Goal: Task Accomplishment & Management: Complete application form

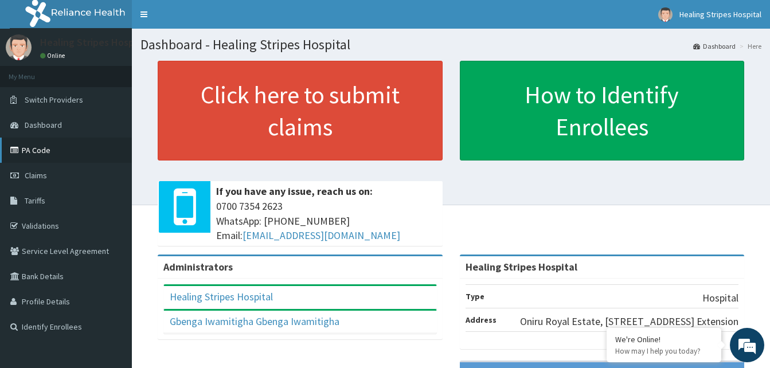
click at [37, 149] on link "PA Code" at bounding box center [66, 150] width 132 height 25
click at [40, 151] on link "PA Code" at bounding box center [66, 150] width 132 height 25
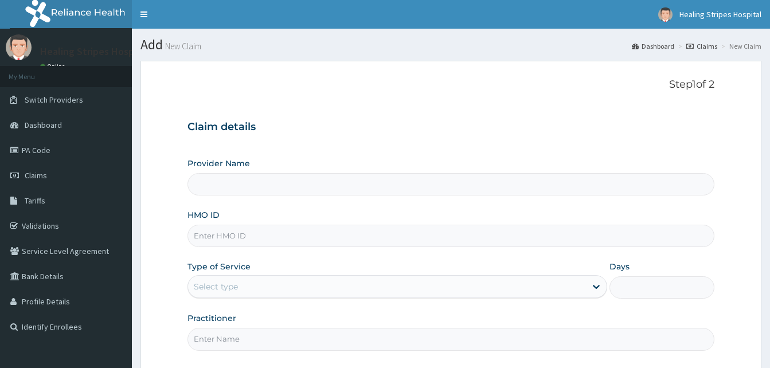
type input "Healing Stripes Hospital"
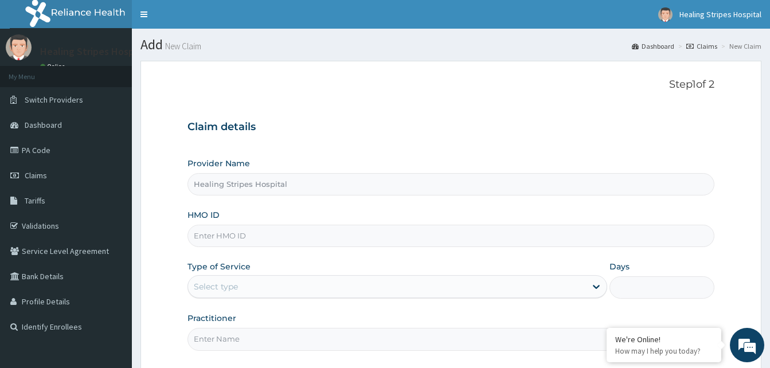
click at [243, 178] on input "Healing Stripes Hospital" at bounding box center [450, 184] width 527 height 22
click at [239, 237] on input "HMO ID" at bounding box center [450, 236] width 527 height 22
type input "PMH/10269/A"
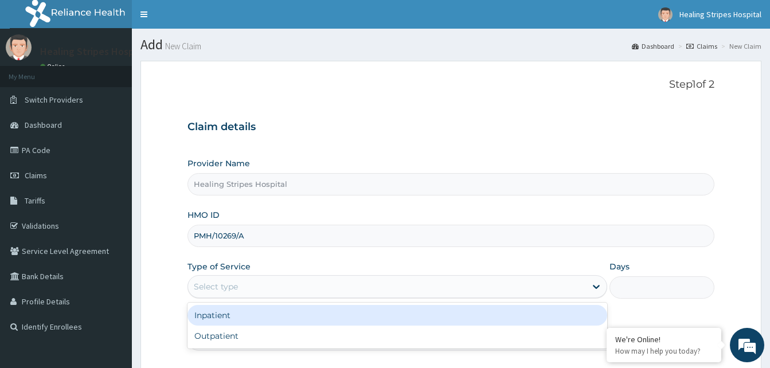
click at [222, 290] on div "Select type" at bounding box center [216, 286] width 44 height 11
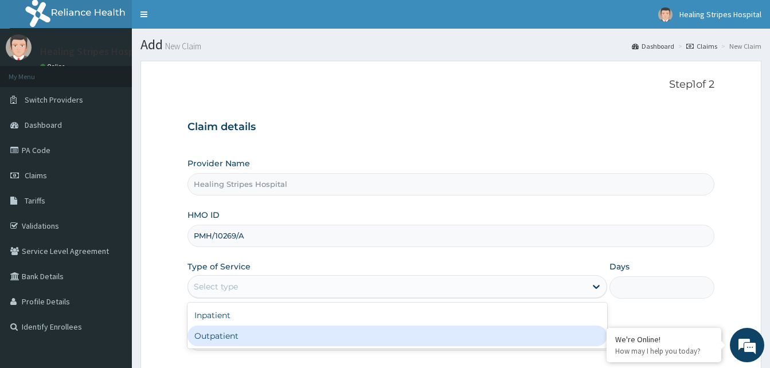
click at [222, 334] on div "Outpatient" at bounding box center [397, 336] width 420 height 21
type input "1"
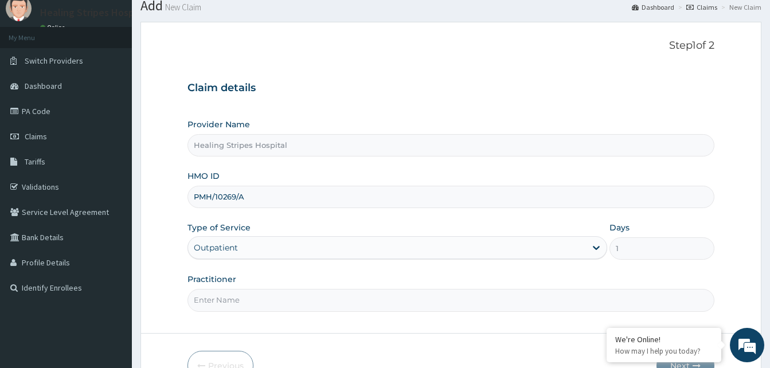
scroll to position [107, 0]
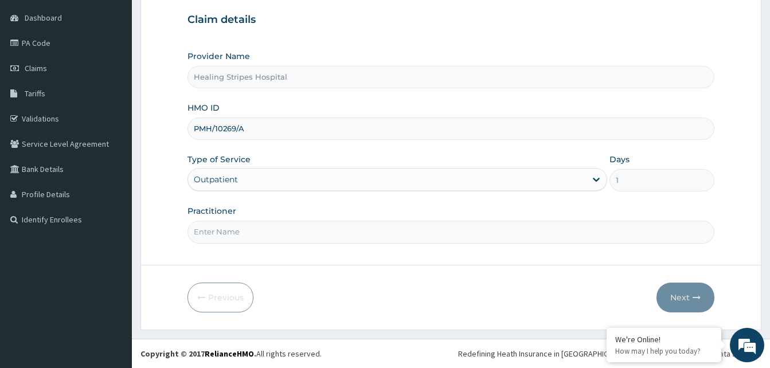
click at [256, 241] on input "Practitioner" at bounding box center [450, 232] width 527 height 22
type input "DR. EMMA"
click at [671, 294] on button "Next" at bounding box center [686, 298] width 58 height 30
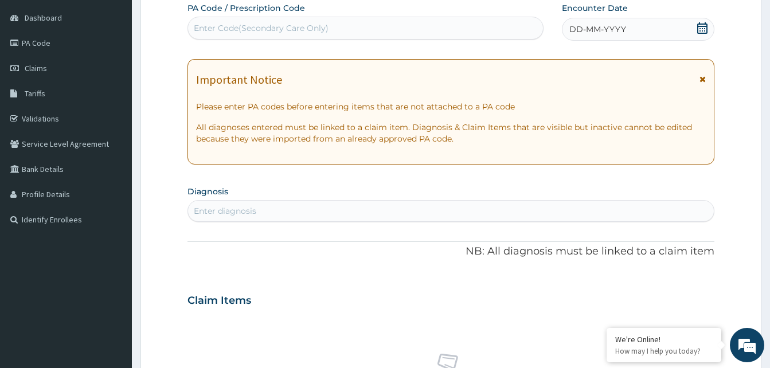
click at [242, 213] on div "Enter diagnosis" at bounding box center [225, 210] width 62 height 11
click at [272, 31] on div "Enter Code(Secondary Care Only)" at bounding box center [261, 27] width 135 height 11
paste input "PA/DC3E5B"
type input "PA/DC3E5B"
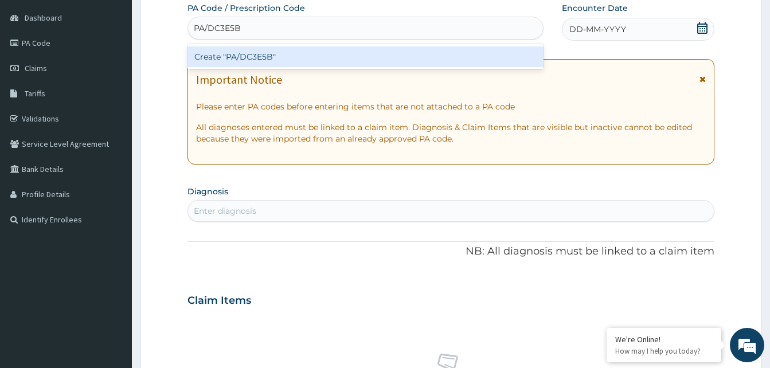
click at [252, 53] on div "Create "PA/DC3E5B"" at bounding box center [365, 56] width 356 height 21
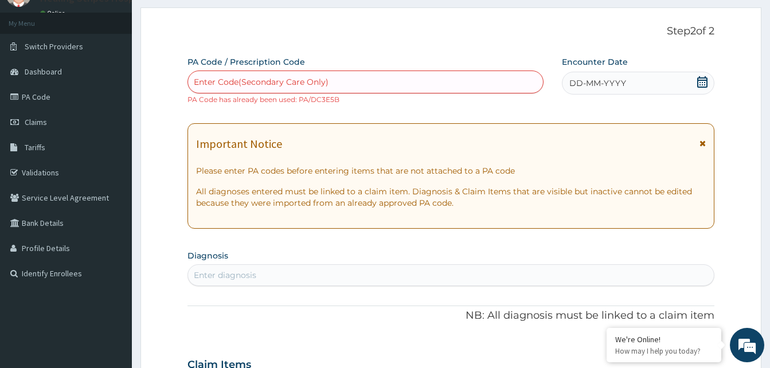
scroll to position [0, 0]
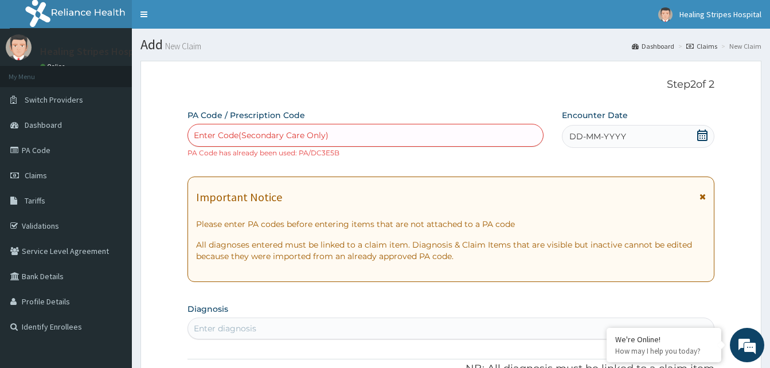
click at [639, 134] on div "DD-MM-YYYY" at bounding box center [638, 136] width 153 height 23
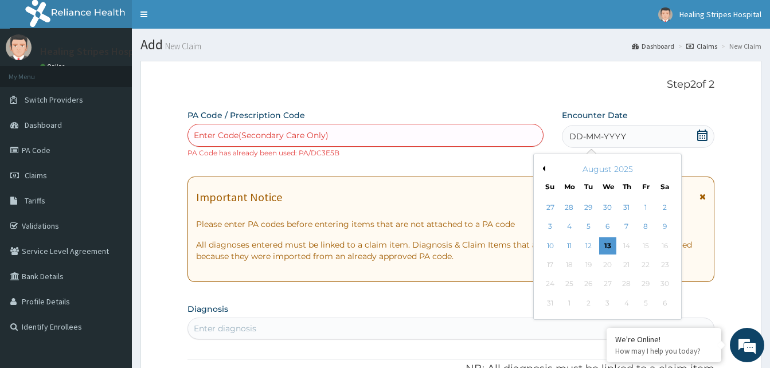
click at [546, 169] on div "August 2025" at bounding box center [607, 168] width 138 height 11
click at [545, 170] on button "Previous Month" at bounding box center [543, 169] width 6 height 6
click at [627, 244] on div "17" at bounding box center [626, 245] width 17 height 17
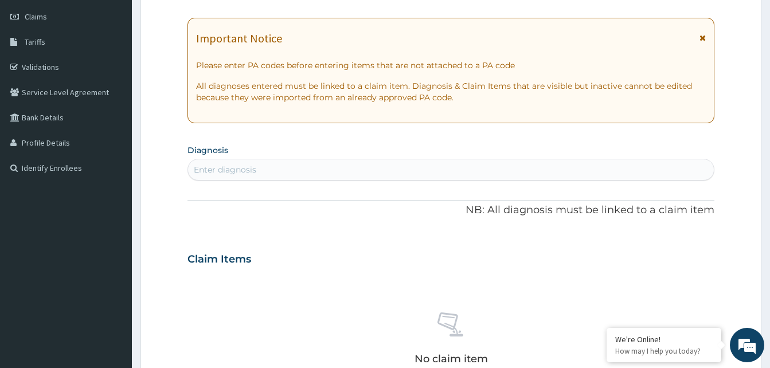
scroll to position [172, 0]
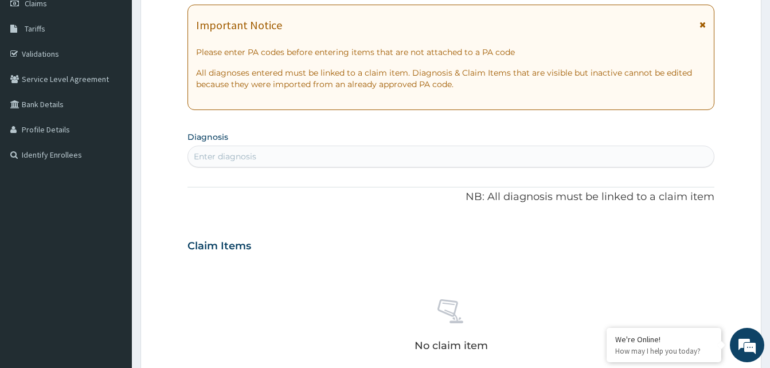
click at [250, 155] on div "Enter diagnosis" at bounding box center [225, 156] width 62 height 11
type input "INDIGESTION"
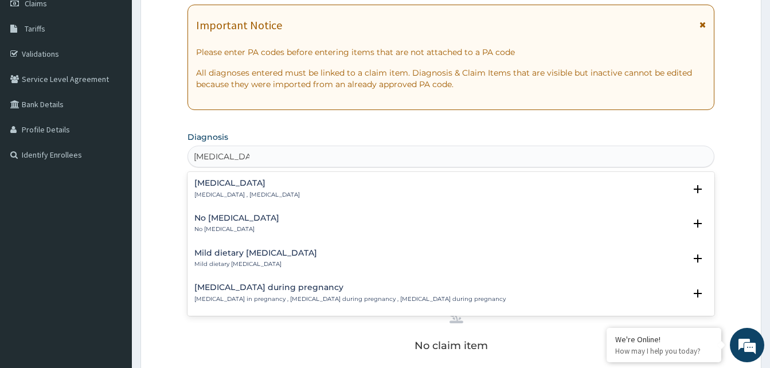
click at [235, 187] on h4 "Indigestion" at bounding box center [247, 183] width 106 height 9
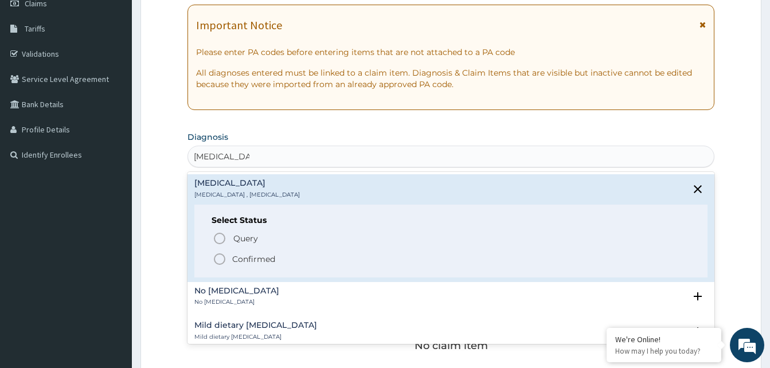
click at [227, 258] on span "Confirmed" at bounding box center [452, 259] width 478 height 14
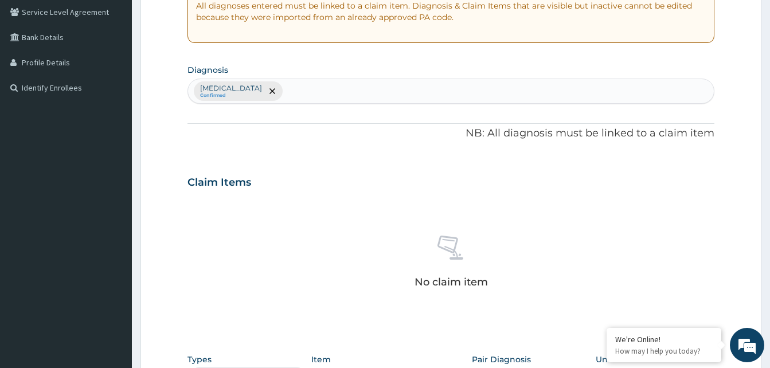
scroll to position [344, 0]
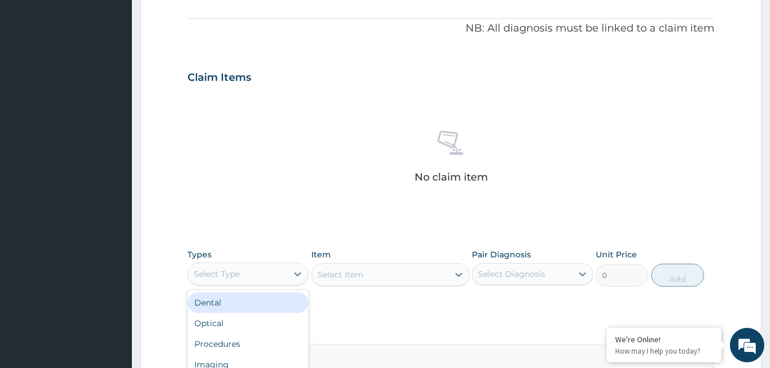
click at [220, 270] on div "Select Type" at bounding box center [217, 273] width 46 height 11
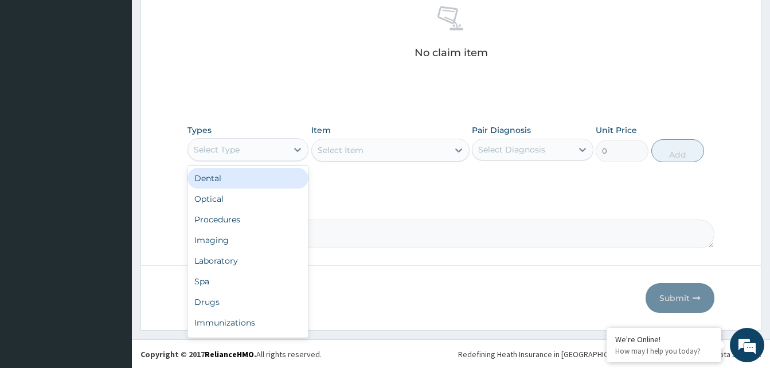
scroll to position [469, 0]
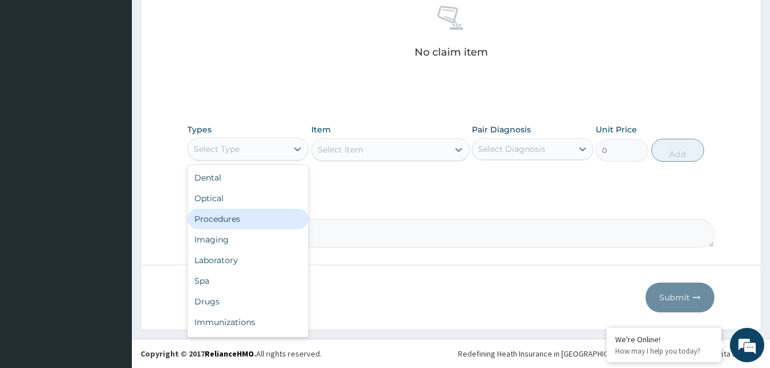
click at [213, 218] on div "Procedures" at bounding box center [247, 219] width 121 height 21
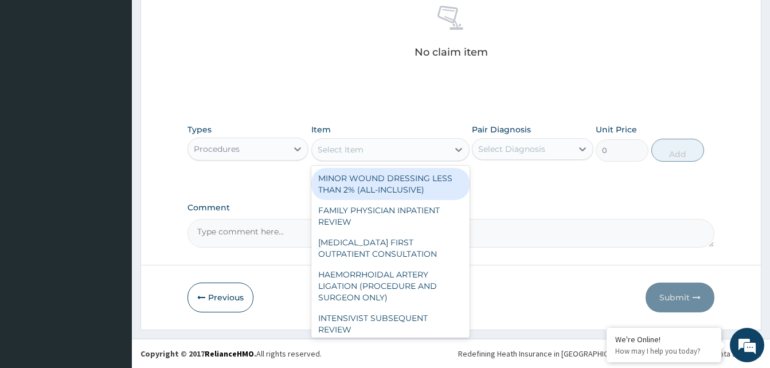
click at [340, 150] on div "Select Item" at bounding box center [341, 149] width 46 height 11
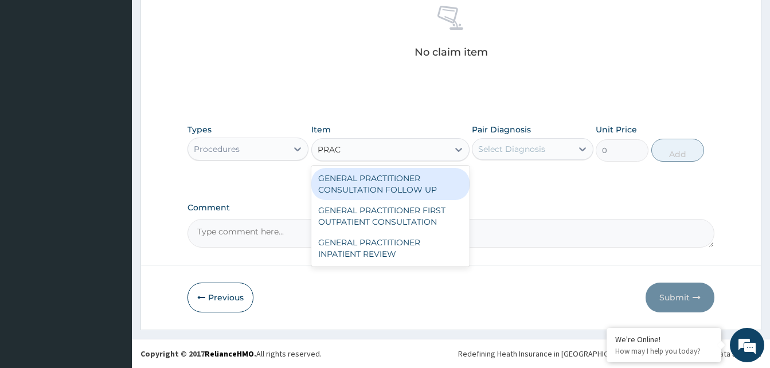
type input "PRACT"
drag, startPoint x: 347, startPoint y: 184, endPoint x: 351, endPoint y: 169, distance: 15.6
click at [351, 175] on div "GENERAL PRACTITIONER CONSULTATION FOLLOW UP" at bounding box center [390, 184] width 158 height 32
type input "3000"
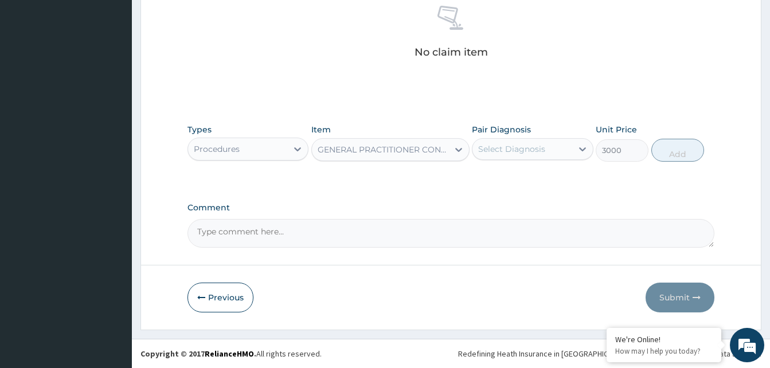
click at [514, 162] on div "Types Procedures Item GENERAL PRACTITIONER CONSULTATION FOLLOW UP Pair Diagnosi…" at bounding box center [450, 142] width 527 height 49
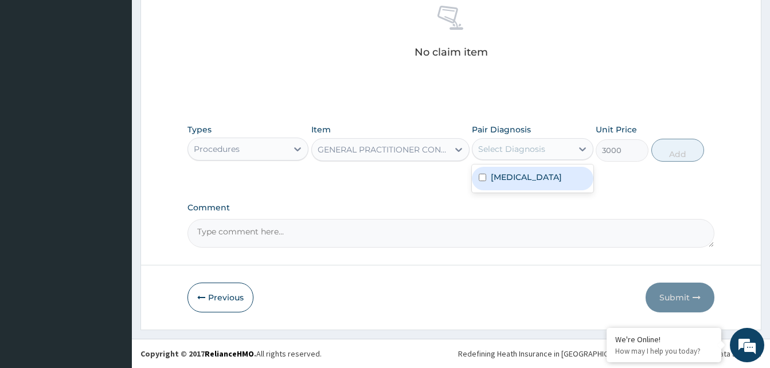
click at [505, 140] on div "Select Diagnosis" at bounding box center [521, 149] width 99 height 18
click at [499, 178] on label "Indigestion" at bounding box center [526, 176] width 71 height 11
checkbox input "true"
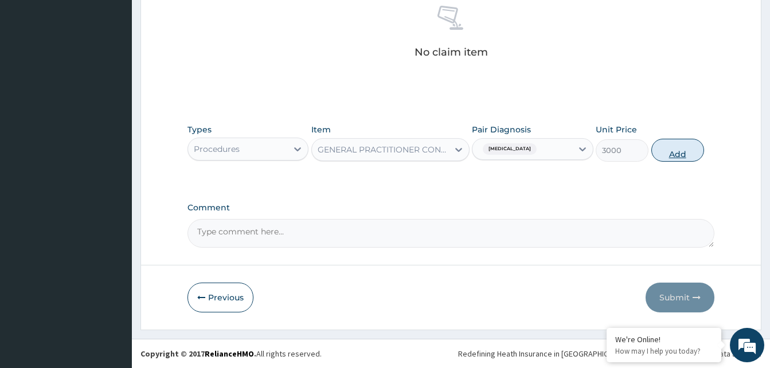
click at [671, 146] on button "Add" at bounding box center [677, 150] width 53 height 23
type input "0"
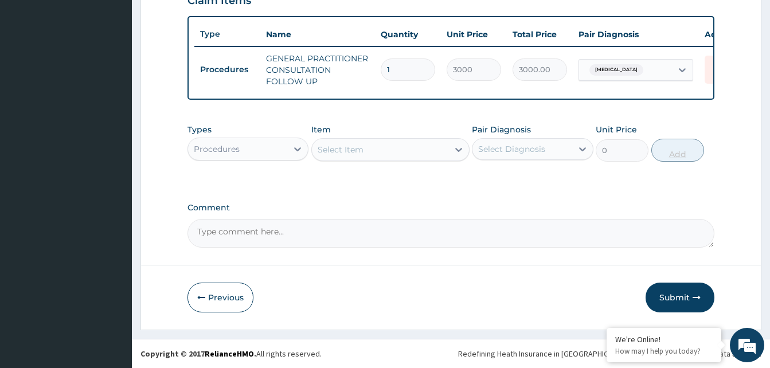
scroll to position [429, 0]
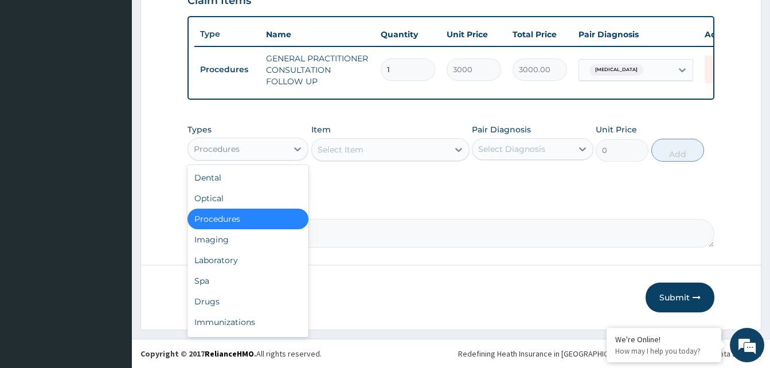
click at [257, 144] on div "Procedures" at bounding box center [237, 149] width 99 height 18
click at [226, 243] on div "Imaging" at bounding box center [247, 239] width 121 height 21
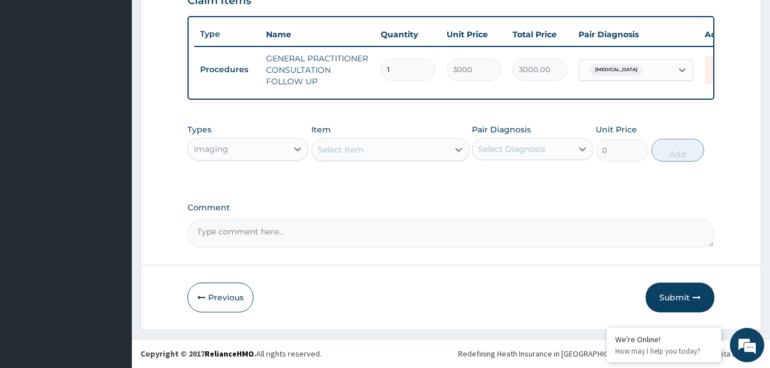
click at [350, 153] on div "Select Item" at bounding box center [341, 149] width 46 height 11
type input "CHEST"
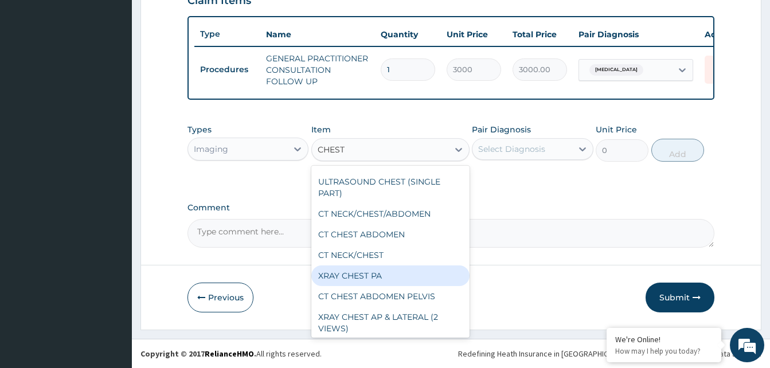
scroll to position [64, 0]
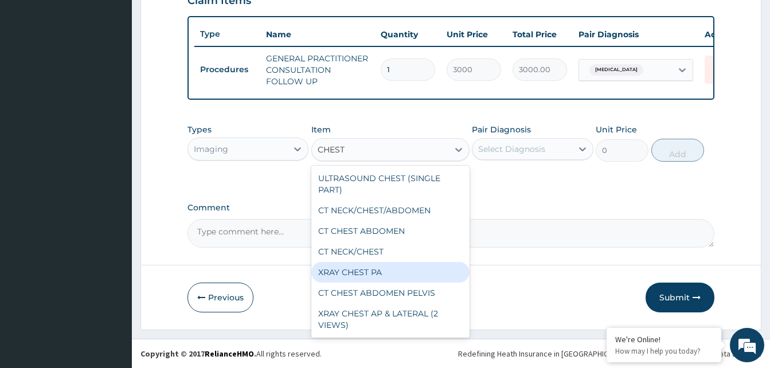
click at [364, 271] on div "XRAY CHEST PA" at bounding box center [390, 272] width 158 height 21
type input "7699.999999999999"
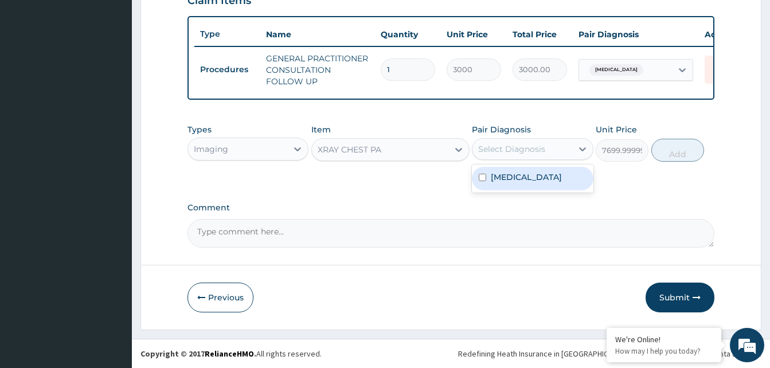
click at [558, 153] on div "Select Diagnosis" at bounding box center [521, 149] width 99 height 18
drag, startPoint x: 538, startPoint y: 179, endPoint x: 582, endPoint y: 184, distance: 44.4
click at [538, 179] on div "Indigestion" at bounding box center [532, 179] width 121 height 24
checkbox input "true"
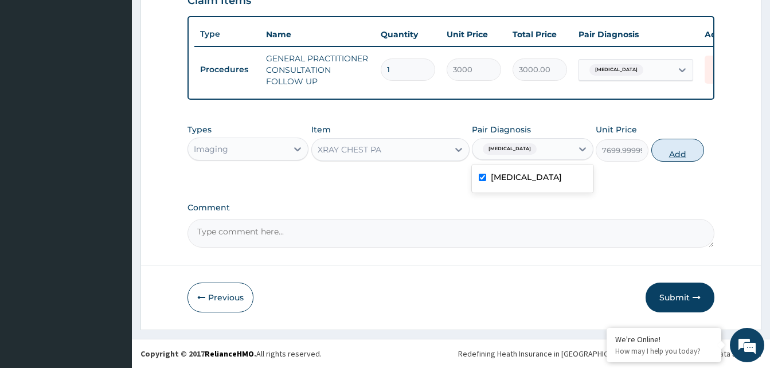
click at [672, 160] on button "Add" at bounding box center [677, 150] width 53 height 23
type input "0"
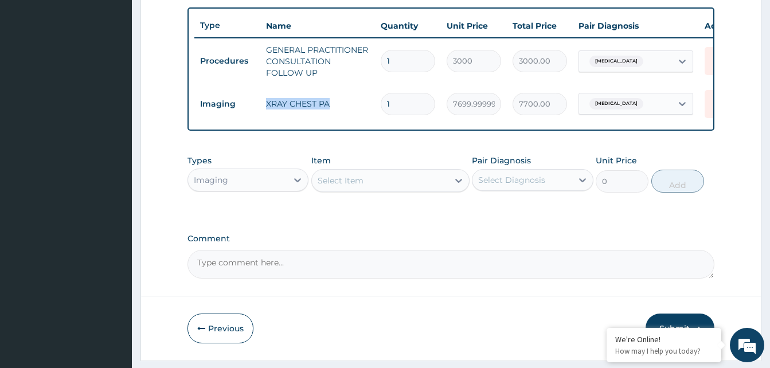
drag, startPoint x: 265, startPoint y: 103, endPoint x: 342, endPoint y: 106, distance: 76.9
click at [342, 106] on td "XRAY CHEST PA" at bounding box center [317, 103] width 115 height 23
copy td "XRAY CHEST PA"
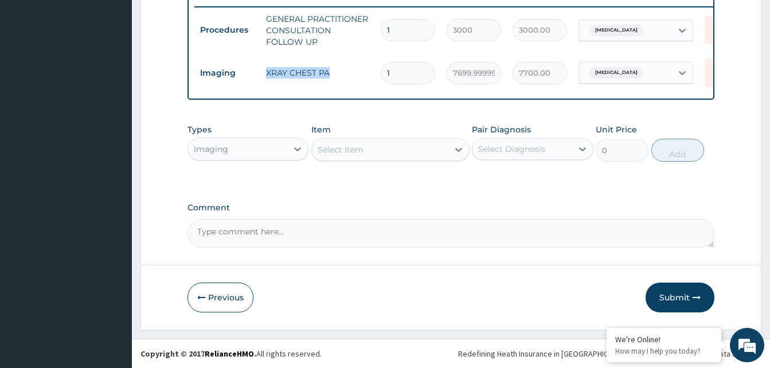
scroll to position [469, 0]
click at [682, 294] on button "Submit" at bounding box center [680, 298] width 69 height 30
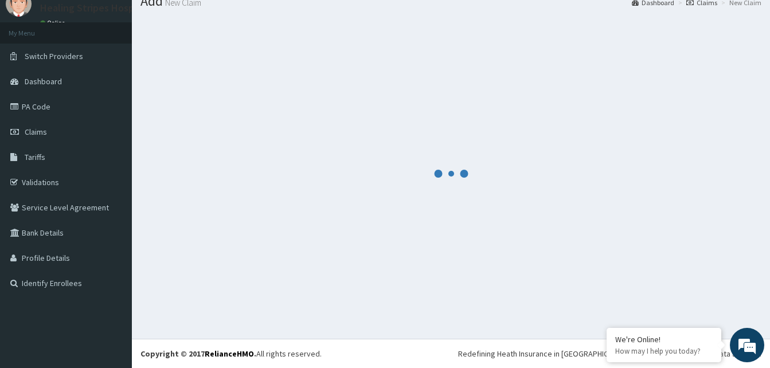
scroll to position [459, 0]
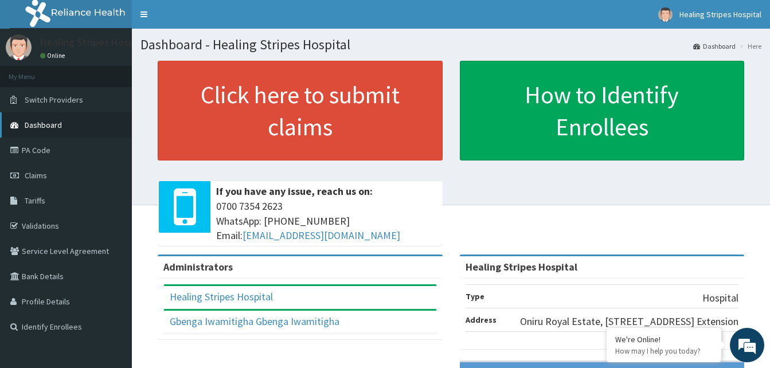
click at [42, 124] on span "Dashboard" at bounding box center [43, 125] width 37 height 10
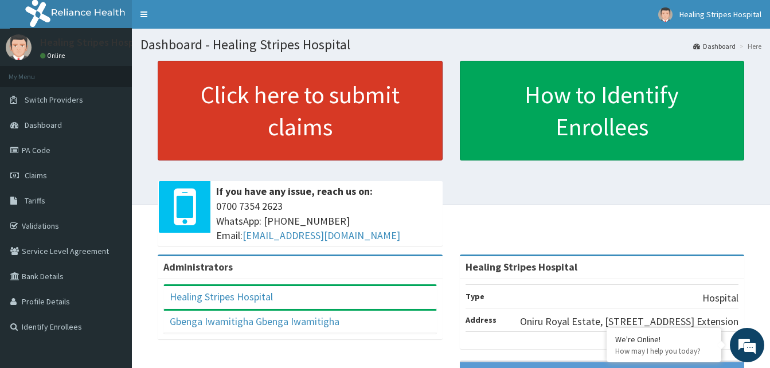
click at [256, 104] on link "Click here to submit claims" at bounding box center [300, 111] width 285 height 100
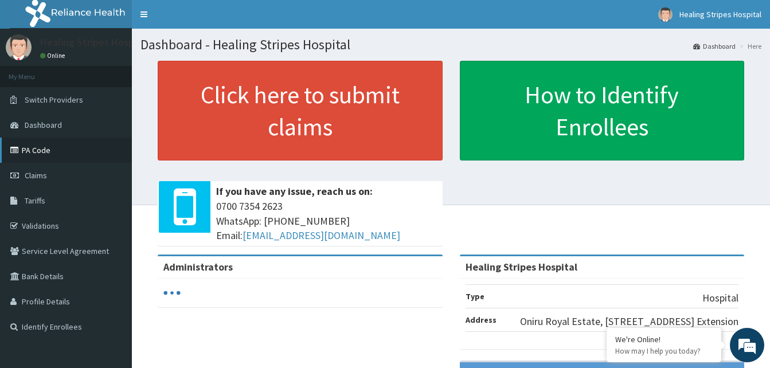
click at [41, 149] on link "PA Code" at bounding box center [66, 150] width 132 height 25
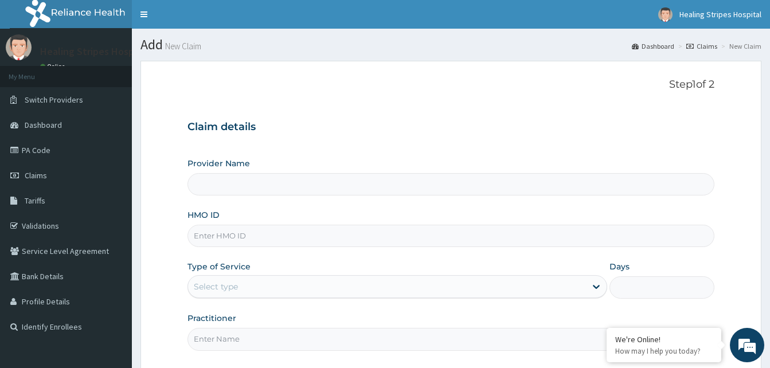
type input "Healing Stripes Hospital"
click at [217, 293] on div "Select type" at bounding box center [387, 287] width 398 height 18
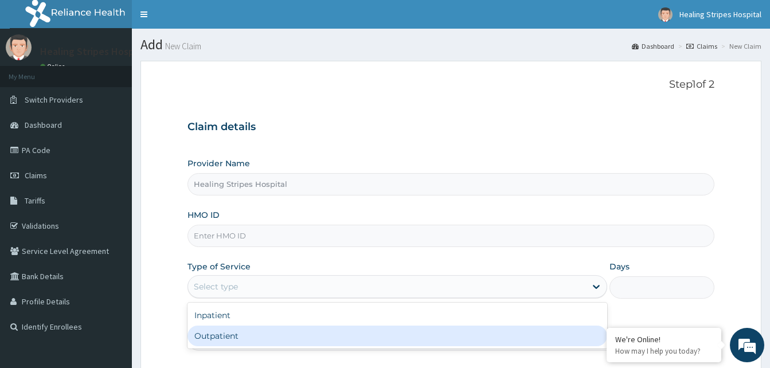
click at [204, 338] on div "Outpatient" at bounding box center [397, 336] width 420 height 21
type input "1"
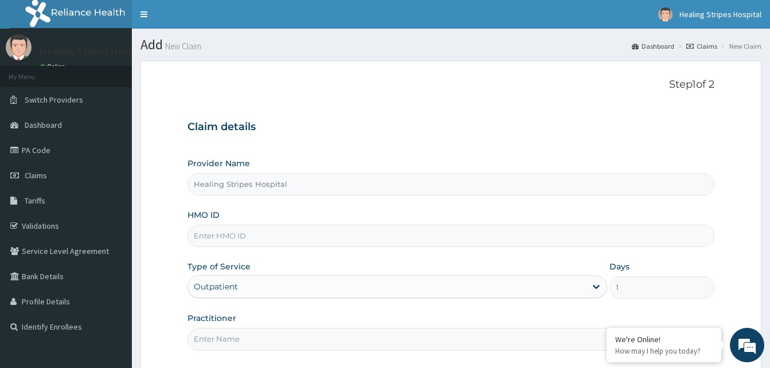
click at [231, 235] on input "HMO ID" at bounding box center [450, 236] width 527 height 22
type input "PMH/10269/A"
click at [224, 341] on input "Practitioner" at bounding box center [450, 339] width 527 height 22
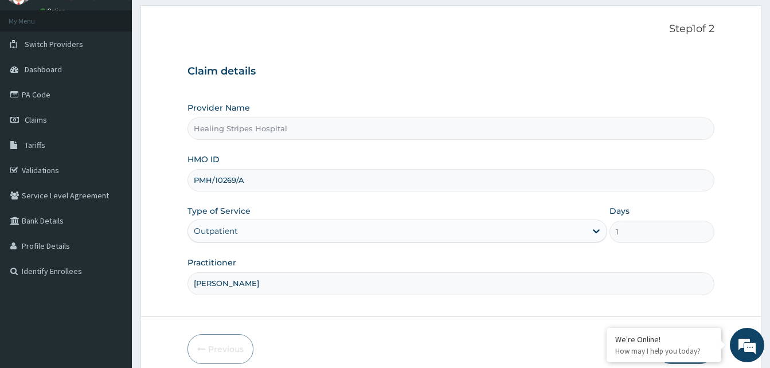
scroll to position [107, 0]
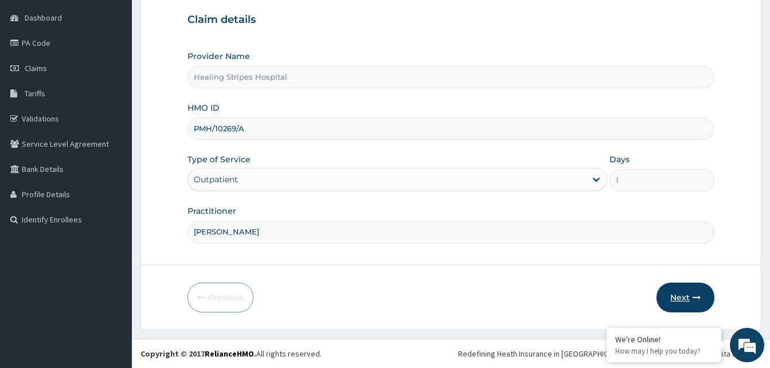
type input "DR. EMME"
click at [679, 305] on button "Next" at bounding box center [686, 298] width 58 height 30
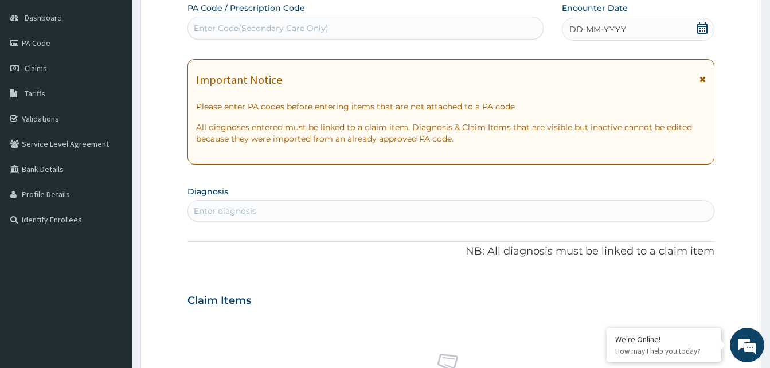
click at [244, 28] on div "Enter Code(Secondary Care Only)" at bounding box center [261, 27] width 135 height 11
paste input "PA/DC3E5B"
type input "PA/DC3E5B"
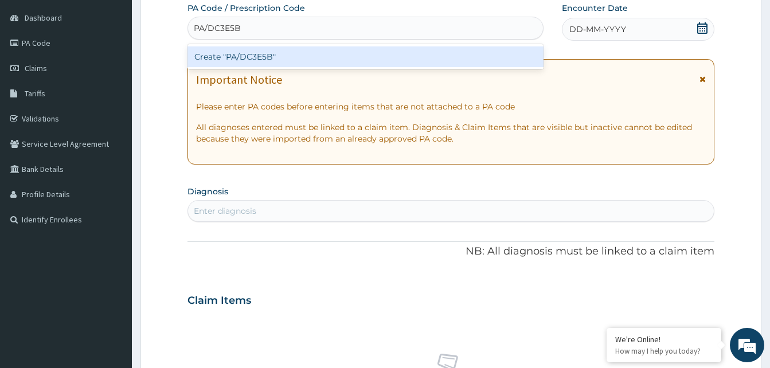
click at [240, 57] on div "Create "PA/DC3E5B"" at bounding box center [365, 56] width 356 height 21
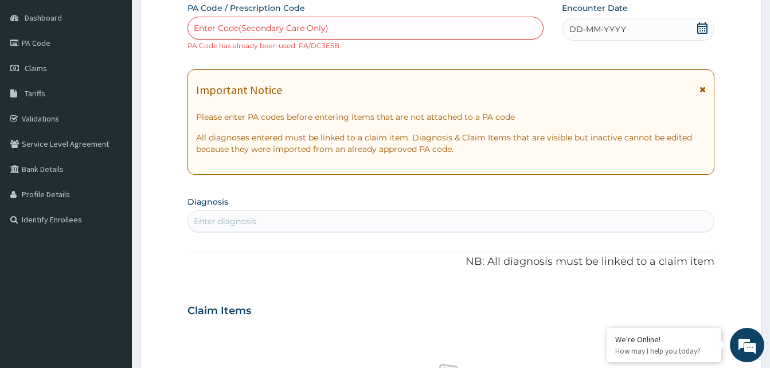
click at [242, 222] on div "Enter diagnosis" at bounding box center [225, 221] width 62 height 11
type input "INDIGESTION"
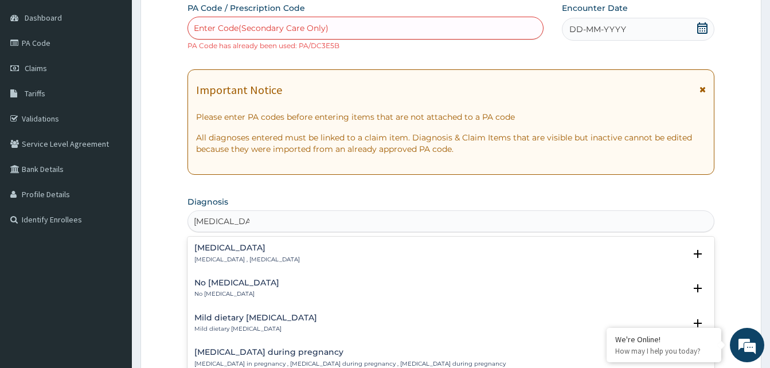
click at [218, 251] on h4 "Indigestion" at bounding box center [247, 248] width 106 height 9
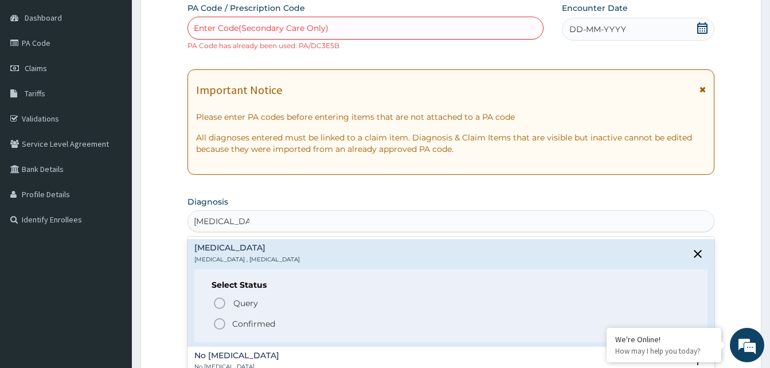
click at [218, 319] on circle "status option filled" at bounding box center [219, 324] width 10 height 10
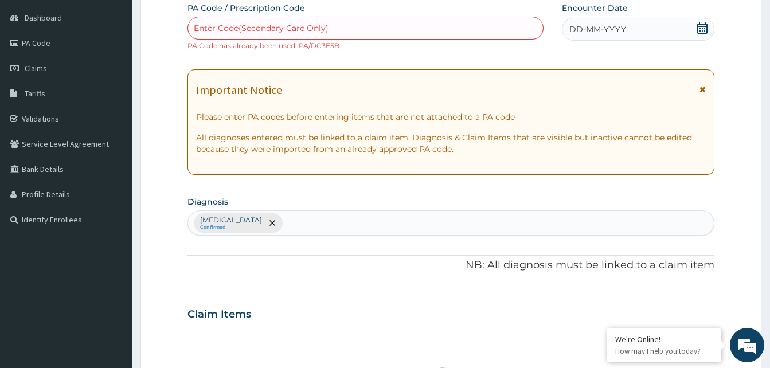
scroll to position [451, 0]
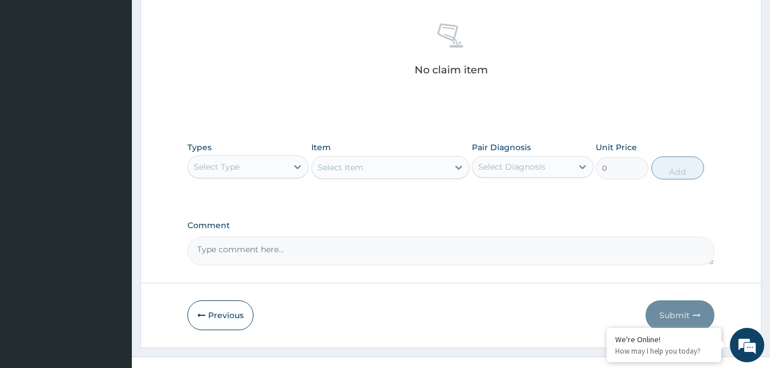
click at [229, 173] on div "Select Type" at bounding box center [237, 167] width 99 height 18
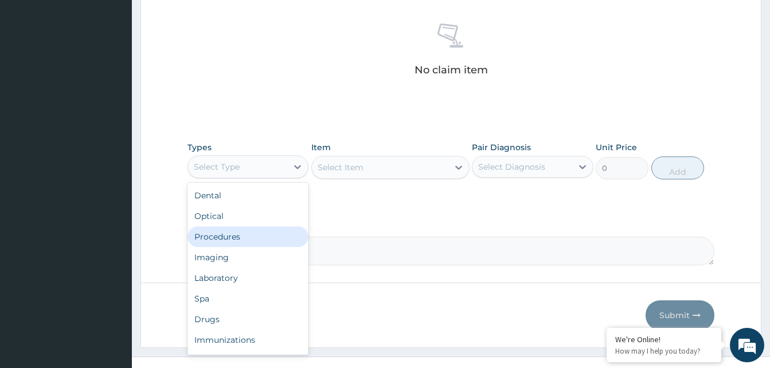
drag, startPoint x: 220, startPoint y: 236, endPoint x: 233, endPoint y: 237, distance: 13.3
click at [222, 237] on div "Procedures" at bounding box center [247, 236] width 121 height 21
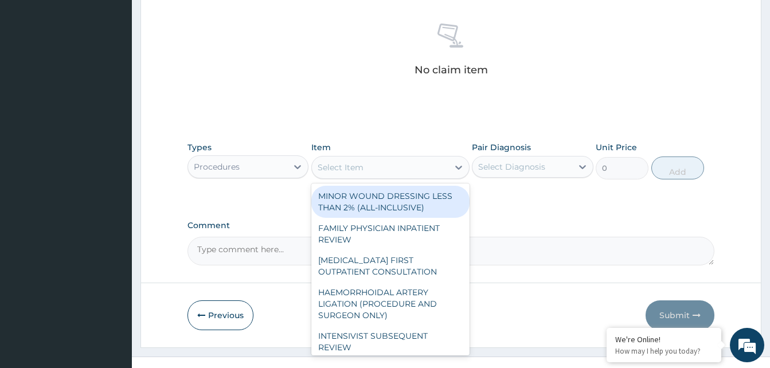
click at [347, 165] on div "Select Item" at bounding box center [341, 167] width 46 height 11
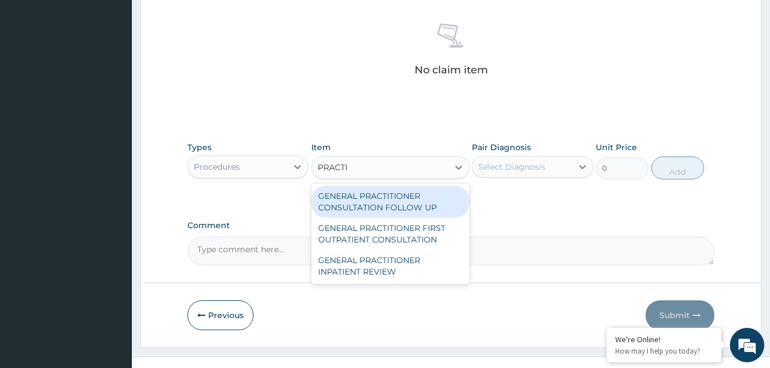
type input "PRACT"
click at [407, 204] on div "GENERAL PRACTITIONER CONSULTATION FOLLOW UP" at bounding box center [390, 202] width 158 height 32
type input "3000"
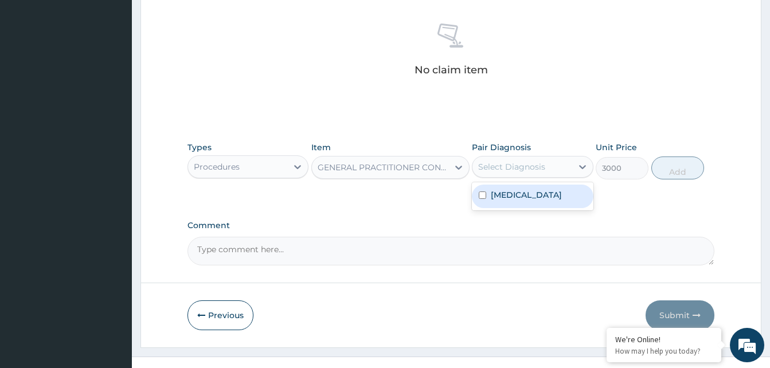
click at [559, 163] on div "Select Diagnosis" at bounding box center [521, 167] width 99 height 18
click at [509, 194] on label "Indigestion" at bounding box center [526, 194] width 71 height 11
checkbox input "true"
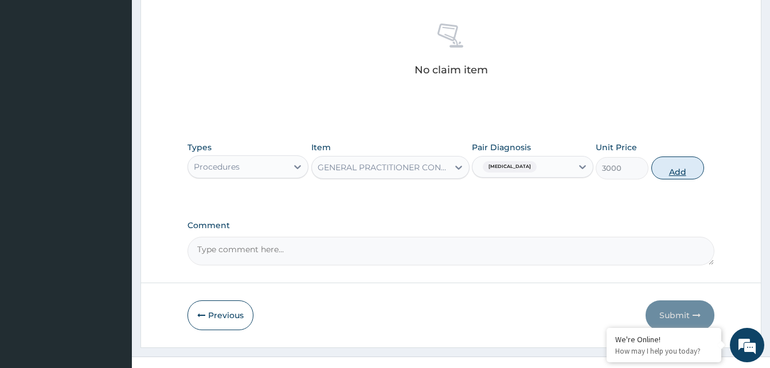
click at [665, 175] on button "Add" at bounding box center [677, 168] width 53 height 23
type input "0"
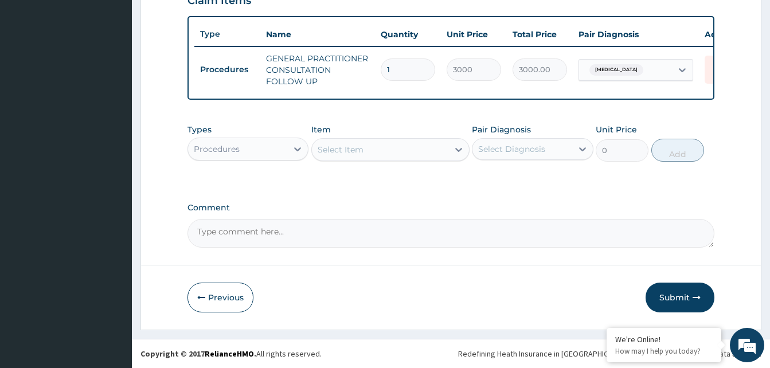
scroll to position [429, 0]
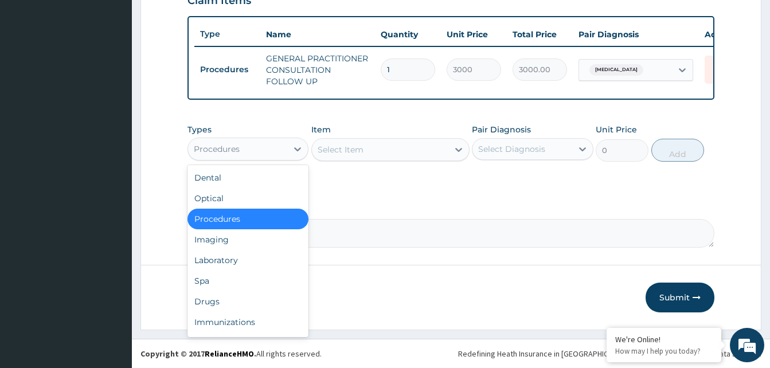
click at [283, 149] on div "Procedures" at bounding box center [237, 149] width 99 height 18
click at [225, 238] on div "Imaging" at bounding box center [247, 239] width 121 height 21
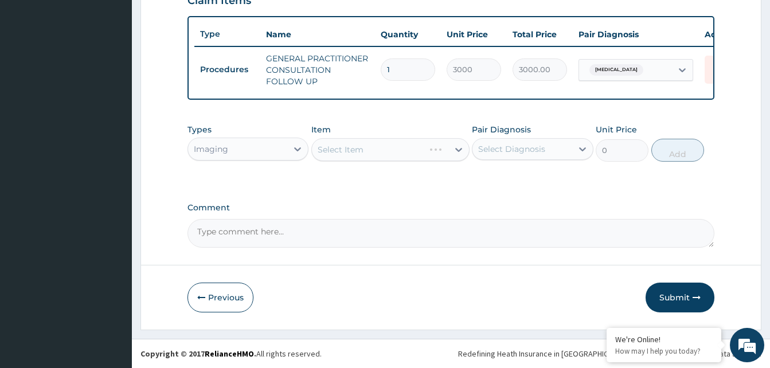
click at [334, 150] on div "Select Item" at bounding box center [390, 149] width 158 height 23
click at [336, 150] on div "Select Item" at bounding box center [341, 149] width 46 height 11
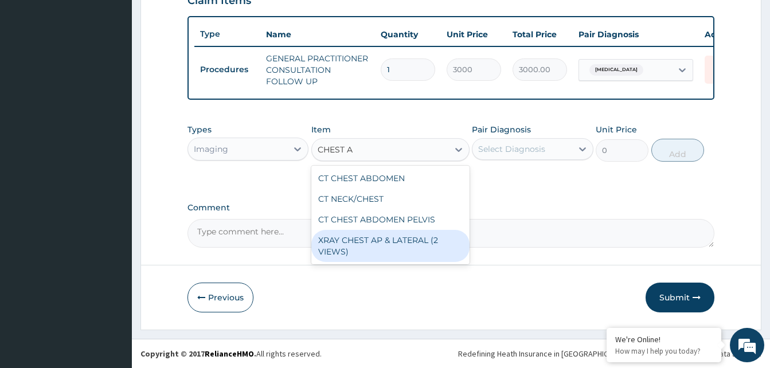
type input "CHEST"
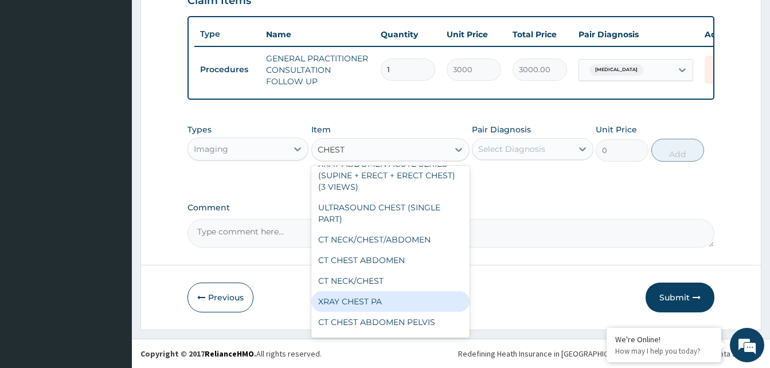
scroll to position [46, 0]
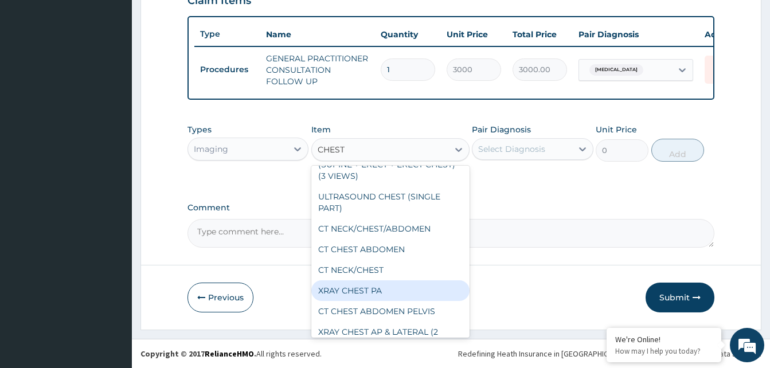
click at [380, 295] on div "XRAY CHEST PA" at bounding box center [390, 290] width 158 height 21
type input "7699.999999999999"
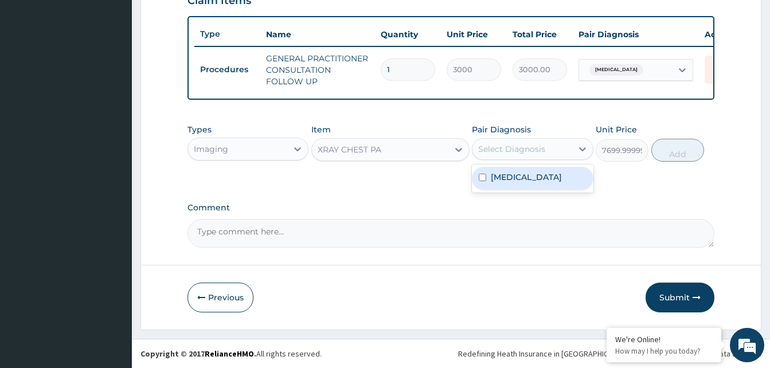
click at [536, 149] on div "Select Diagnosis" at bounding box center [511, 148] width 67 height 11
click at [522, 178] on label "Indigestion" at bounding box center [526, 176] width 71 height 11
checkbox input "true"
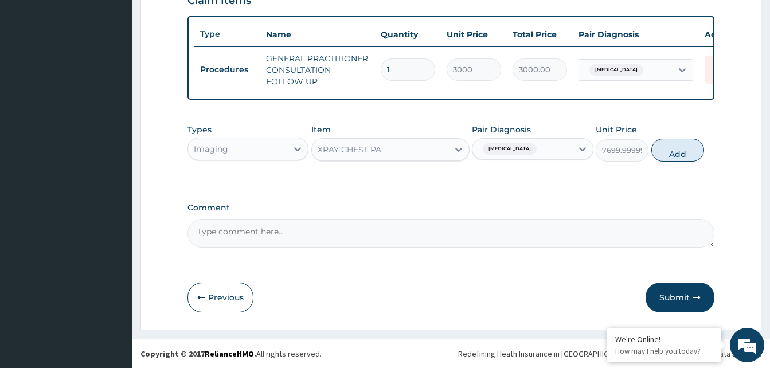
click at [682, 143] on button "Add" at bounding box center [677, 150] width 53 height 23
type input "0"
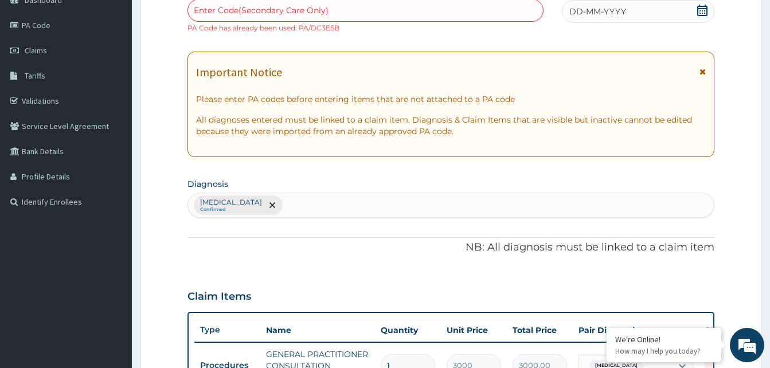
scroll to position [10, 0]
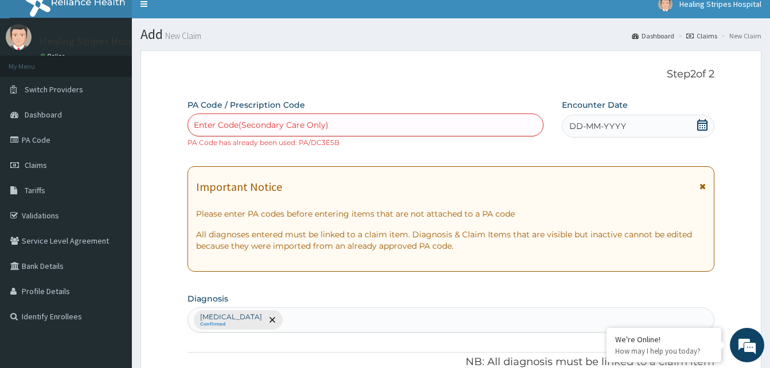
click at [572, 126] on span "DD-MM-YYYY" at bounding box center [597, 125] width 57 height 11
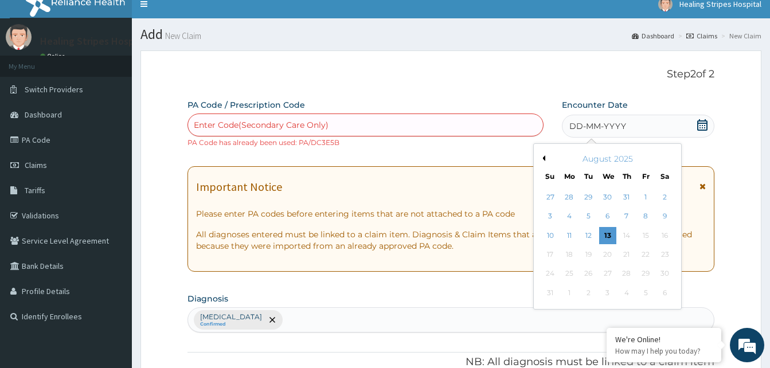
click at [541, 158] on button "Previous Month" at bounding box center [543, 158] width 6 height 6
click at [624, 241] on div "17" at bounding box center [626, 235] width 17 height 17
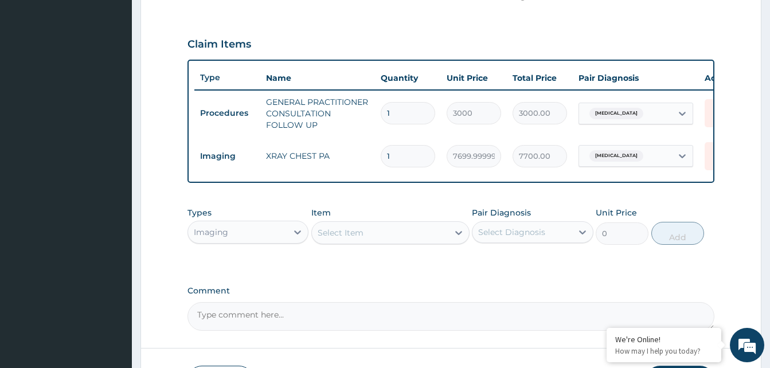
scroll to position [469, 0]
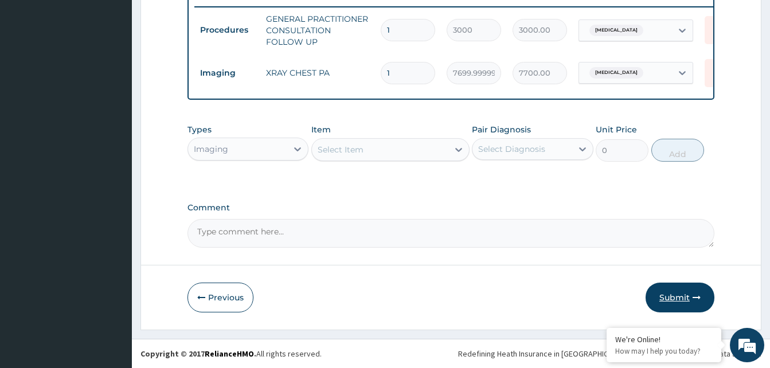
click at [670, 295] on button "Submit" at bounding box center [680, 298] width 69 height 30
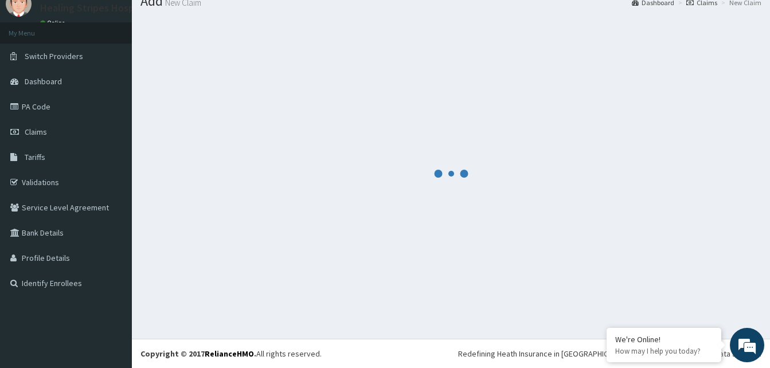
scroll to position [44, 0]
click at [663, 291] on div at bounding box center [450, 173] width 621 height 313
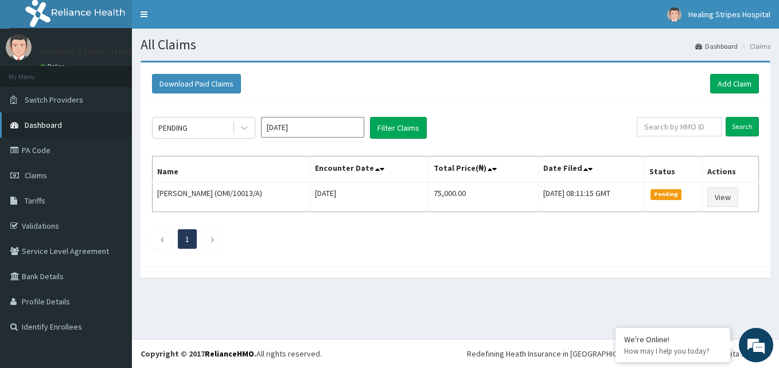
click at [57, 127] on span "Dashboard" at bounding box center [43, 125] width 37 height 10
click at [34, 117] on link "Dashboard" at bounding box center [66, 124] width 132 height 25
click at [38, 124] on span "Dashboard" at bounding box center [43, 125] width 37 height 10
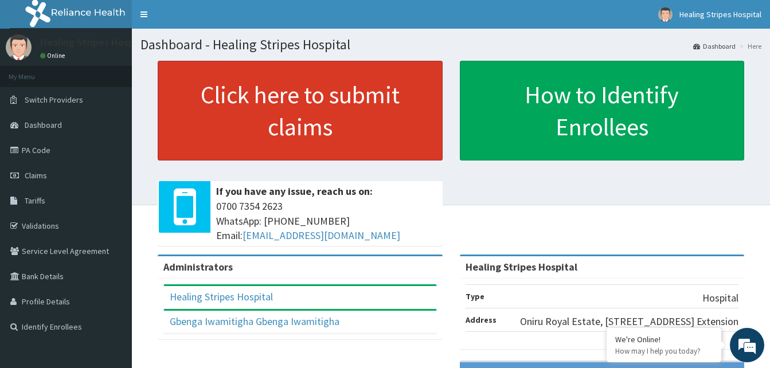
drag, startPoint x: 288, startPoint y: 131, endPoint x: 309, endPoint y: 115, distance: 26.2
click at [288, 130] on link "Click here to submit claims" at bounding box center [300, 111] width 285 height 100
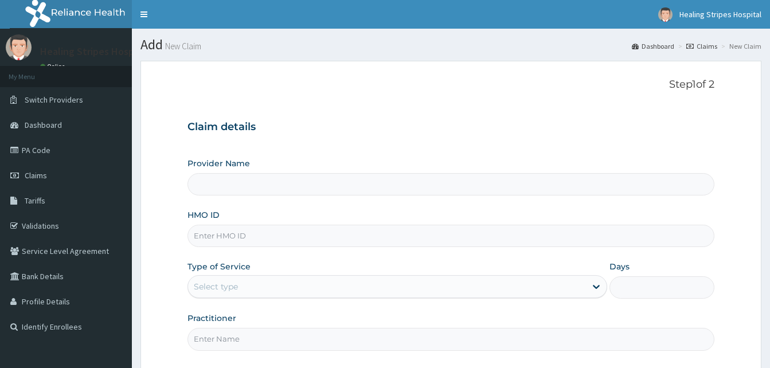
type input "Healing Stripes Hospital"
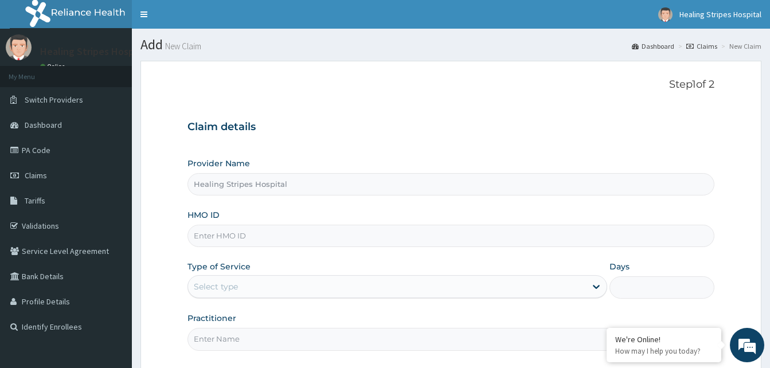
click at [235, 230] on input "HMO ID" at bounding box center [450, 236] width 527 height 22
type input "ABP/10335/A"
click at [213, 284] on div "Select type" at bounding box center [216, 286] width 44 height 11
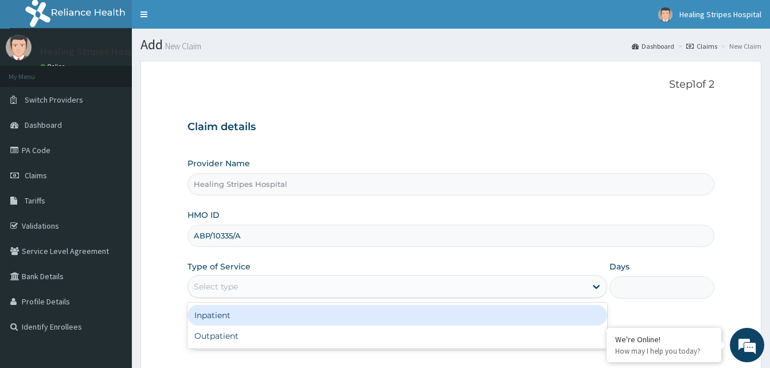
type input "D"
type input "O"
click at [245, 320] on div "Outpatient" at bounding box center [397, 315] width 420 height 21
type input "1"
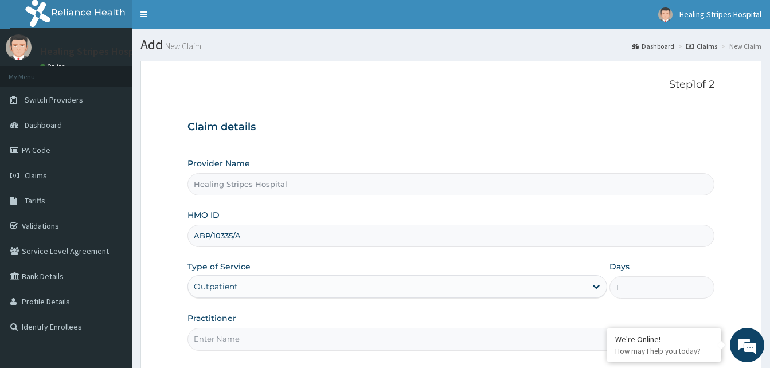
click at [265, 349] on input "Practitioner" at bounding box center [450, 339] width 527 height 22
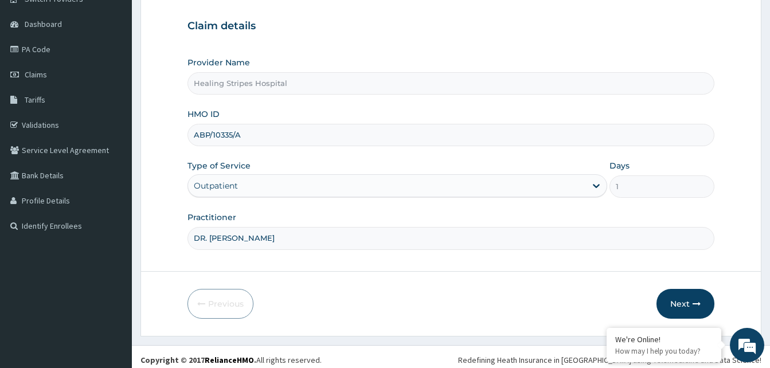
scroll to position [107, 0]
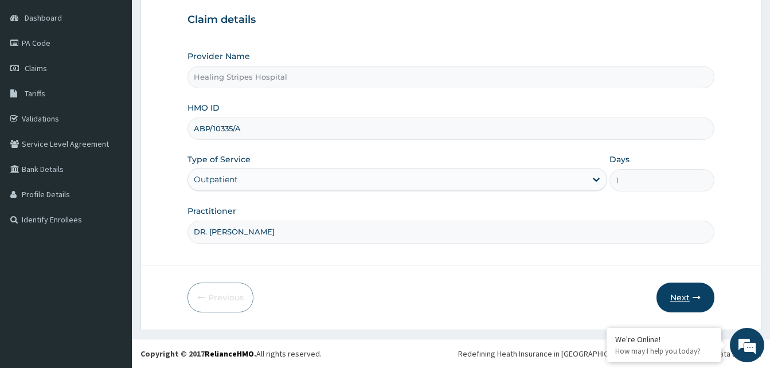
type input "DR. EMMA"
click at [690, 298] on button "Next" at bounding box center [686, 298] width 58 height 30
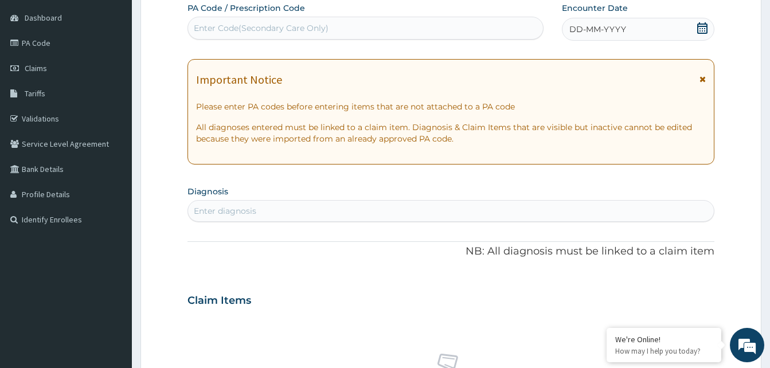
click at [210, 213] on div "Enter diagnosis" at bounding box center [225, 210] width 62 height 11
click at [258, 29] on div "Enter Code(Secondary Care Only)" at bounding box center [261, 27] width 135 height 11
paste input "PA/FD906D"
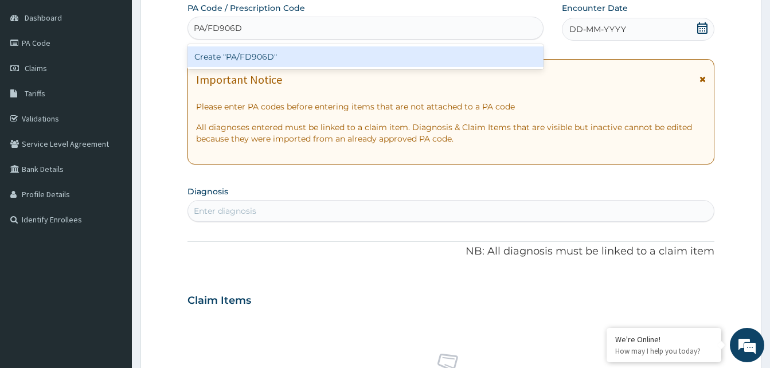
type input "PA/FD906D"
click at [243, 53] on div "Create "PA/FD906D"" at bounding box center [365, 56] width 356 height 21
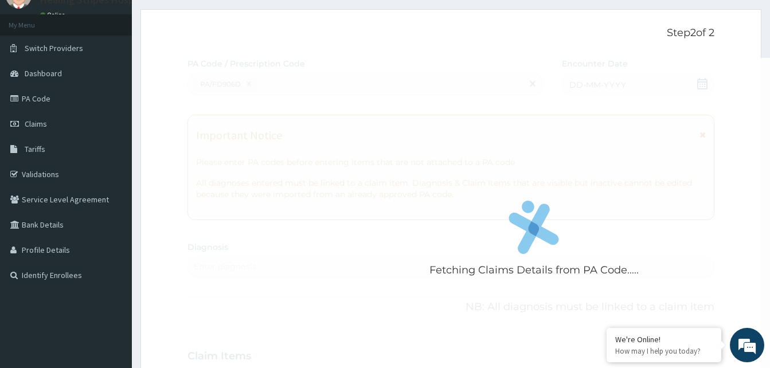
scroll to position [0, 0]
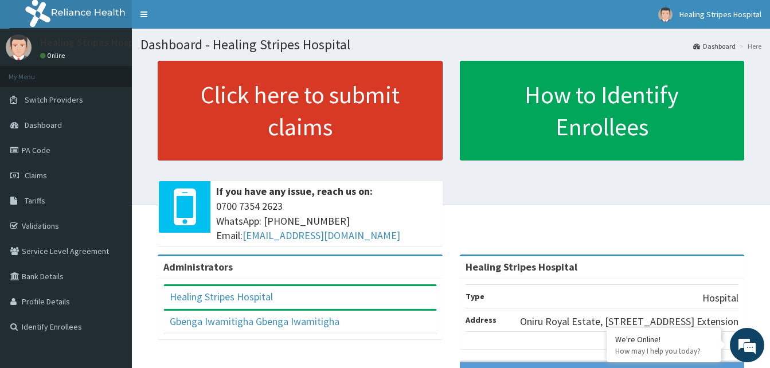
drag, startPoint x: 259, startPoint y: 100, endPoint x: 275, endPoint y: 108, distance: 17.9
click at [260, 100] on link "Click here to submit claims" at bounding box center [300, 111] width 285 height 100
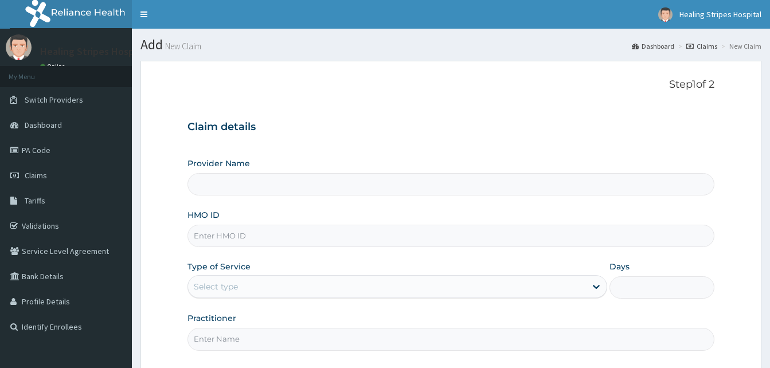
type input "Healing Stripes Hospital"
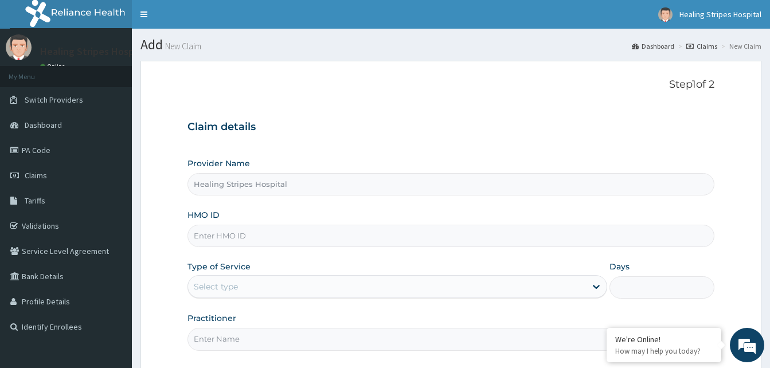
drag, startPoint x: 234, startPoint y: 228, endPoint x: 237, endPoint y: 220, distance: 8.2
click at [234, 227] on input "HMO ID" at bounding box center [450, 236] width 527 height 22
type input "P"
type input "ABP/10335/A"
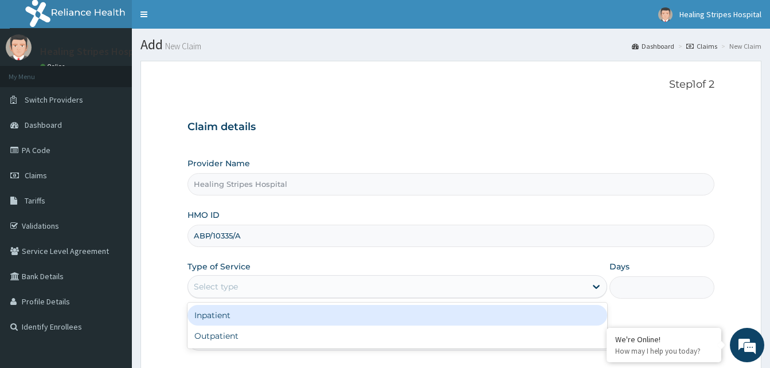
click at [208, 283] on div "Select type" at bounding box center [216, 286] width 44 height 11
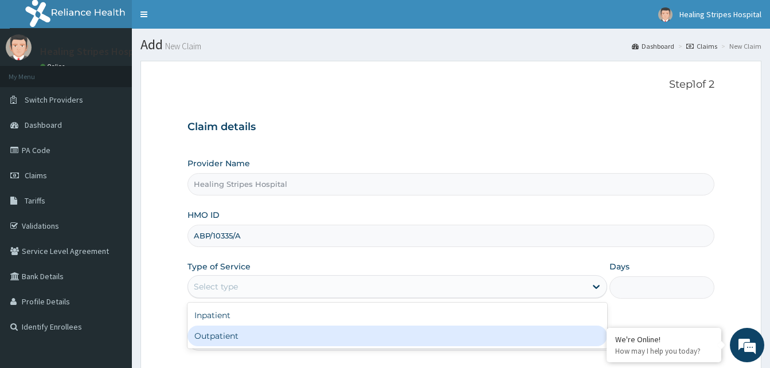
click at [237, 334] on div "Outpatient" at bounding box center [397, 336] width 420 height 21
type input "1"
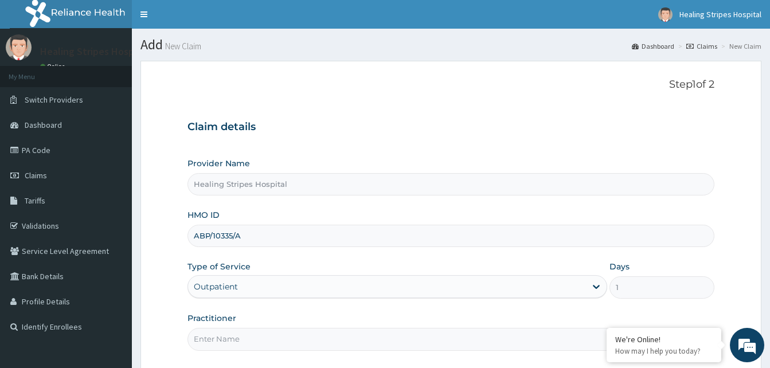
click at [237, 334] on input "Practitioner" at bounding box center [450, 339] width 527 height 22
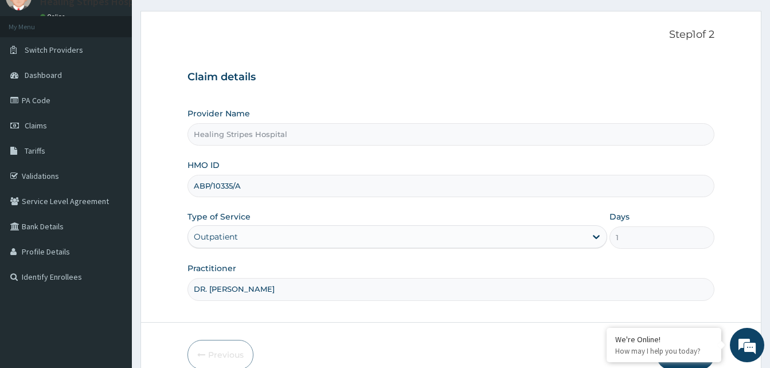
scroll to position [107, 0]
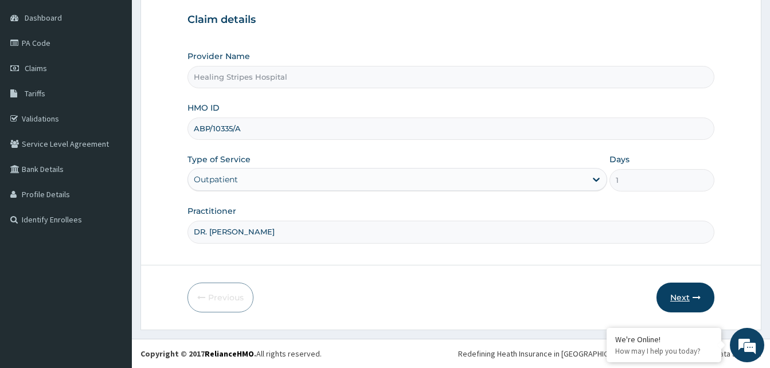
type input "DR. [PERSON_NAME]"
click at [685, 298] on button "Next" at bounding box center [686, 298] width 58 height 30
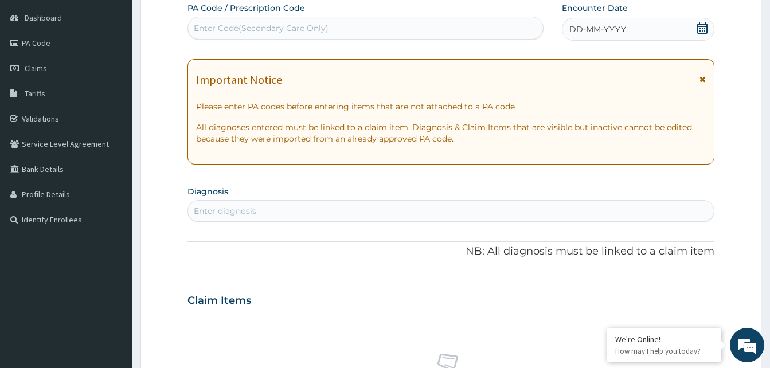
click at [278, 29] on div "Enter Code(Secondary Care Only)" at bounding box center [261, 27] width 135 height 11
paste input "PA/FD906D"
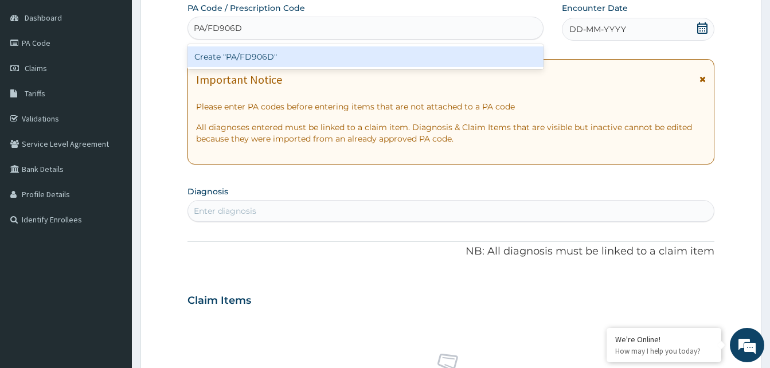
type input "PA/FD906D"
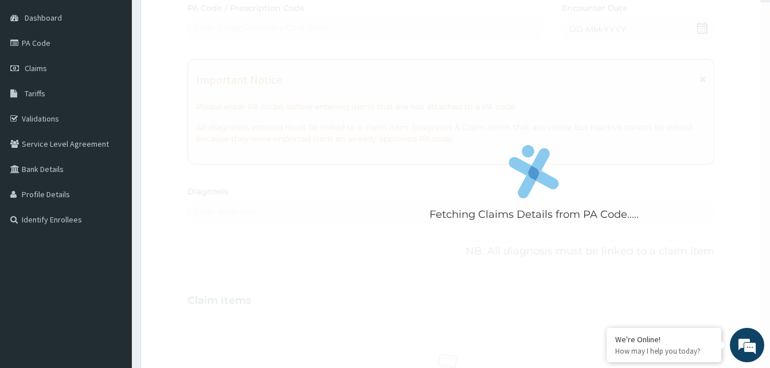
click at [249, 80] on div "Fetching Claims Details from PA Code..... PA Code / Prescription Code Enter Cod…" at bounding box center [450, 298] width 527 height 593
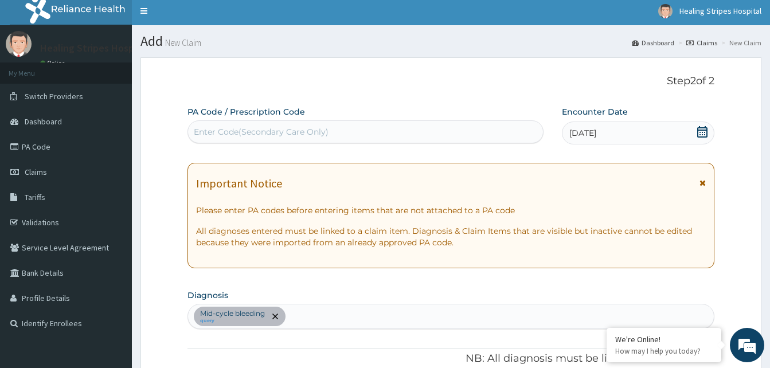
scroll to position [0, 0]
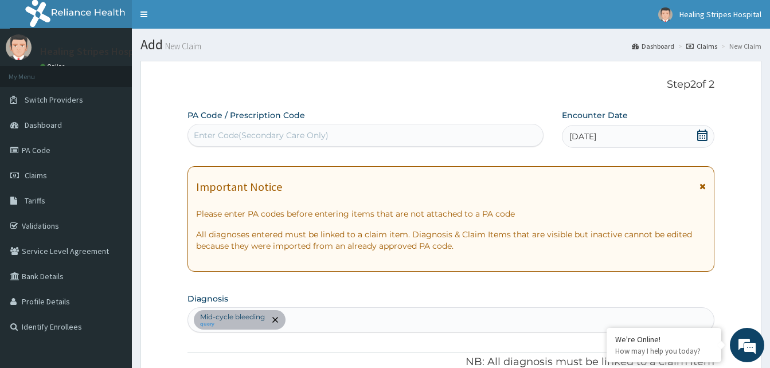
click at [299, 138] on div "Enter Code(Secondary Care Only)" at bounding box center [261, 135] width 135 height 11
paste input "PA/FD906D"
type input "PA/FD906D"
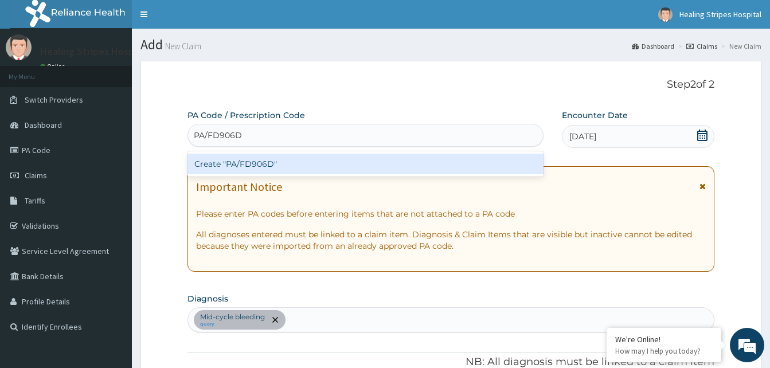
click at [271, 159] on div "Create "PA/FD906D"" at bounding box center [365, 164] width 356 height 21
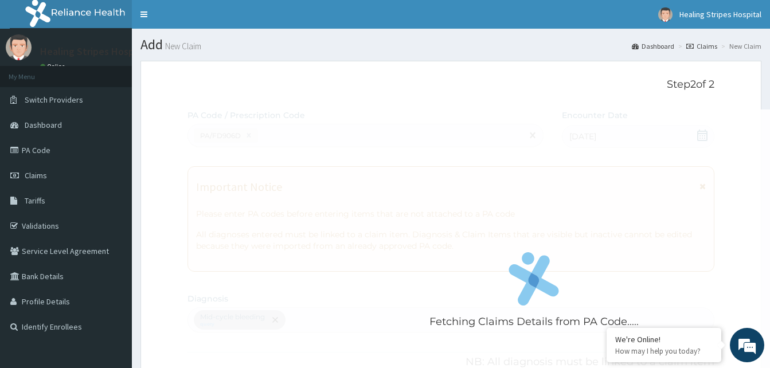
scroll to position [293, 0]
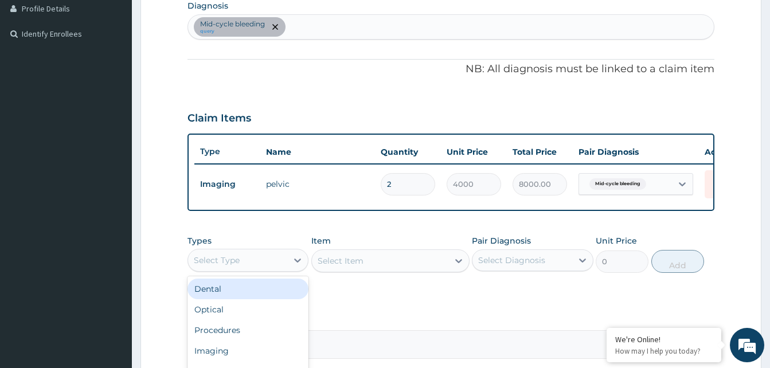
click at [256, 269] on div "Select Type" at bounding box center [237, 260] width 99 height 18
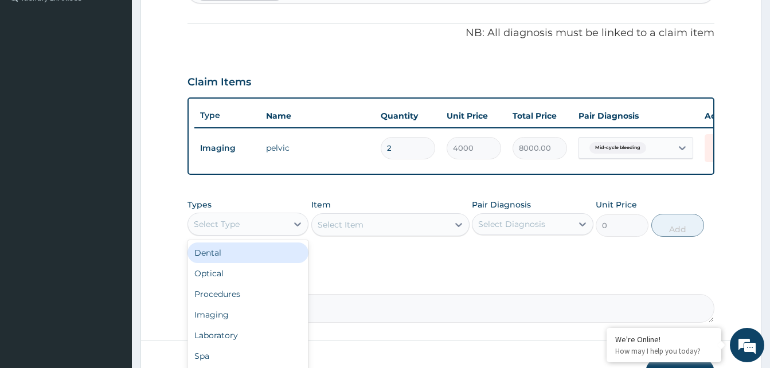
scroll to position [350, 0]
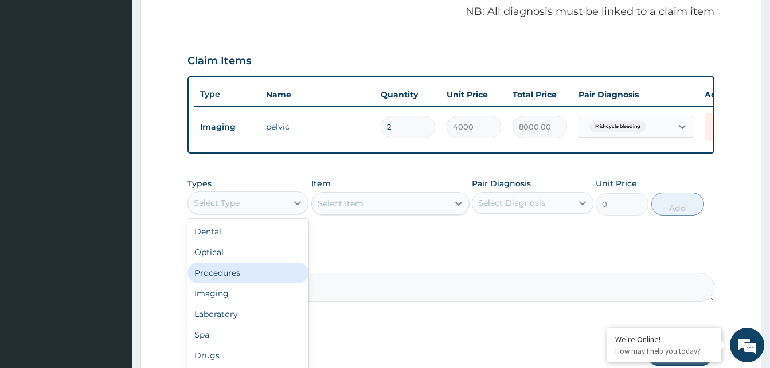
click at [216, 281] on div "Procedures" at bounding box center [247, 273] width 121 height 21
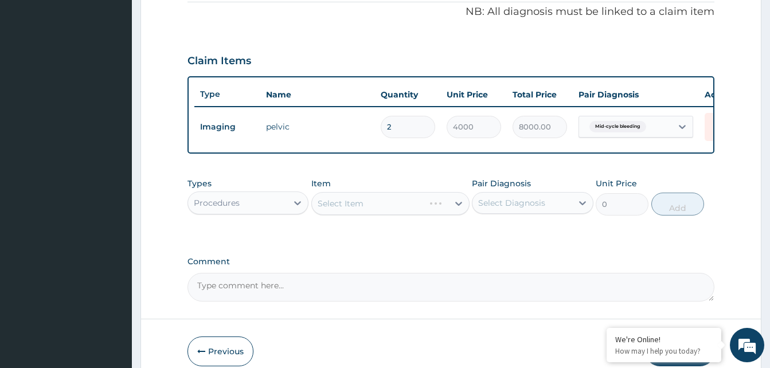
click at [355, 215] on div "Select Item" at bounding box center [390, 203] width 158 height 23
click at [335, 206] on div "Select Item" at bounding box center [390, 203] width 158 height 23
